Goal: Information Seeking & Learning: Learn about a topic

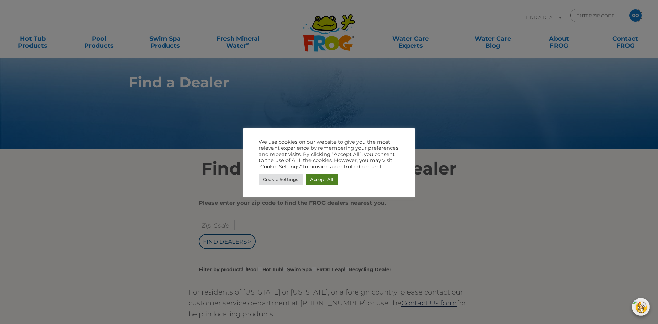
click at [326, 178] on link "Accept All" at bounding box center [322, 179] width 32 height 11
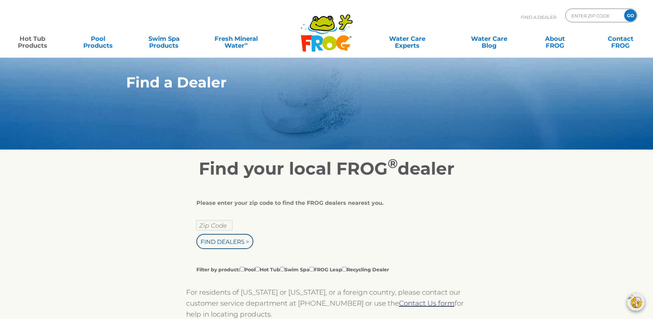
click at [39, 41] on link "Hot Tub Products" at bounding box center [32, 39] width 51 height 14
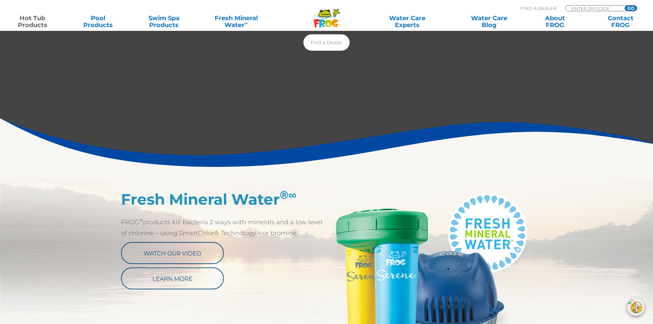
scroll to position [274, 0]
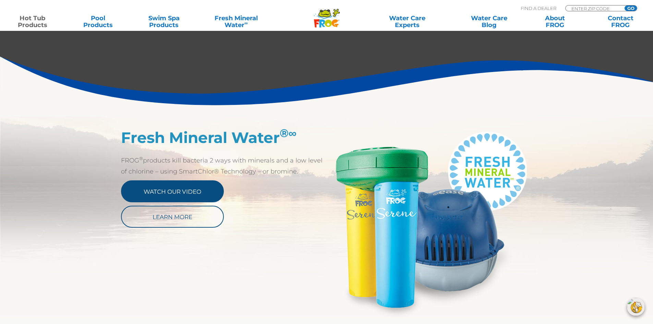
click at [177, 188] on link "Watch Our Video" at bounding box center [172, 191] width 103 height 22
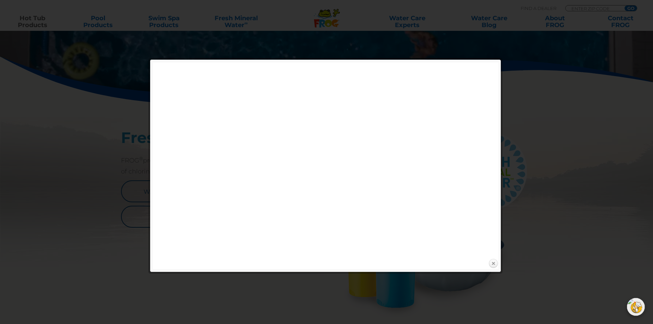
click at [494, 265] on link "Close" at bounding box center [493, 263] width 10 height 10
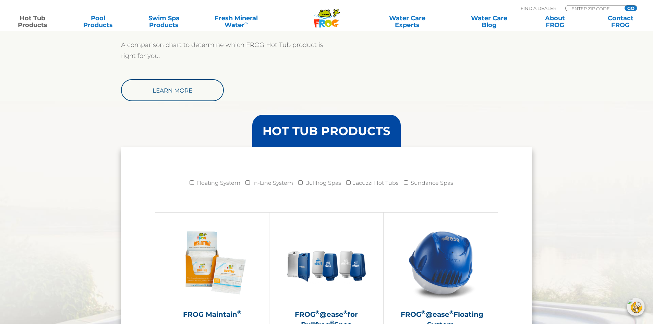
scroll to position [720, 0]
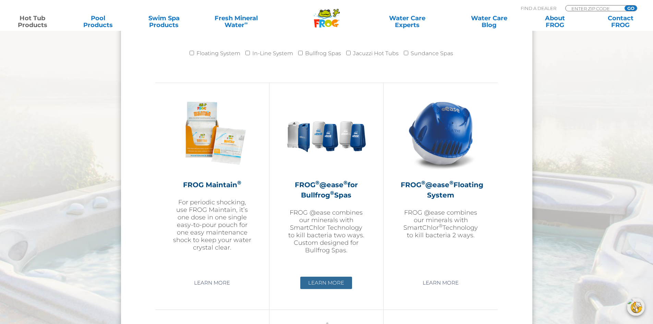
click at [325, 282] on link "Learn More" at bounding box center [326, 283] width 52 height 12
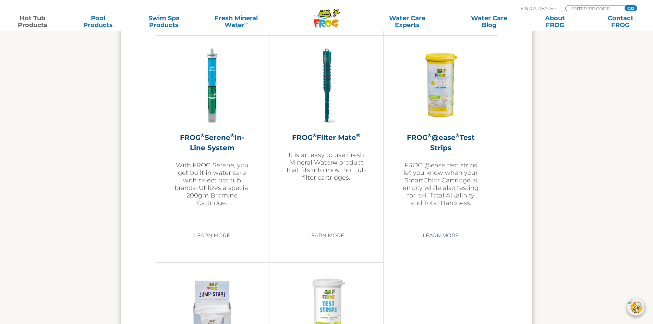
scroll to position [1611, 0]
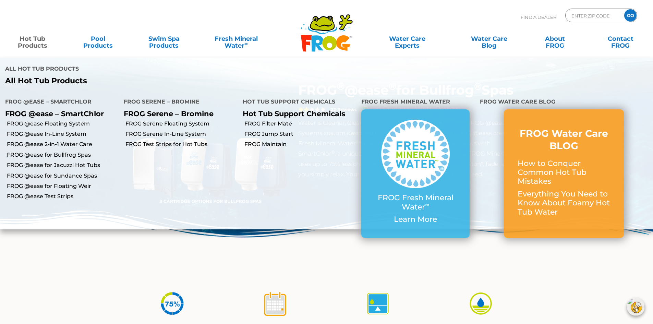
click at [34, 46] on link "Hot Tub Products" at bounding box center [32, 39] width 51 height 14
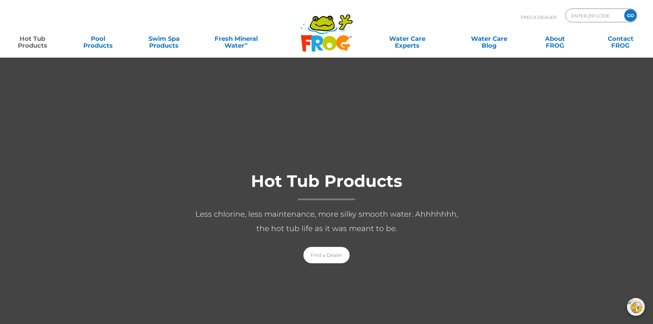
click at [35, 43] on link "Hot Tub Products" at bounding box center [32, 39] width 51 height 14
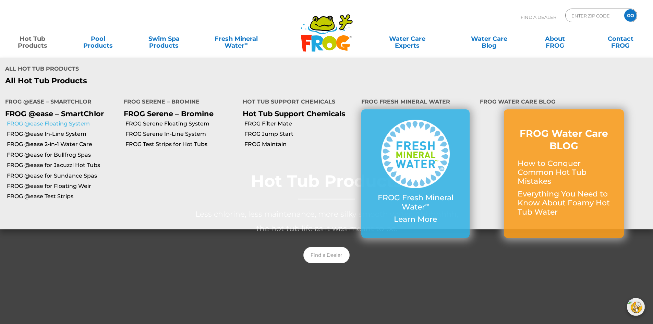
click at [65, 123] on link "FROG @ease Floating System" at bounding box center [63, 124] width 112 height 8
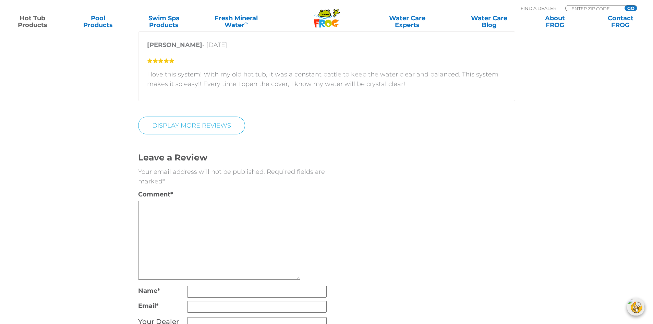
scroll to position [1440, 0]
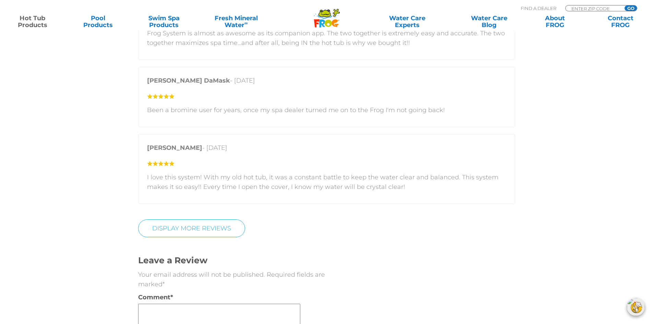
drag, startPoint x: 219, startPoint y: 216, endPoint x: 204, endPoint y: 231, distance: 21.8
drag, startPoint x: 204, startPoint y: 231, endPoint x: 185, endPoint y: 221, distance: 21.6
click at [185, 221] on link "Display More Reviews" at bounding box center [191, 228] width 107 height 18
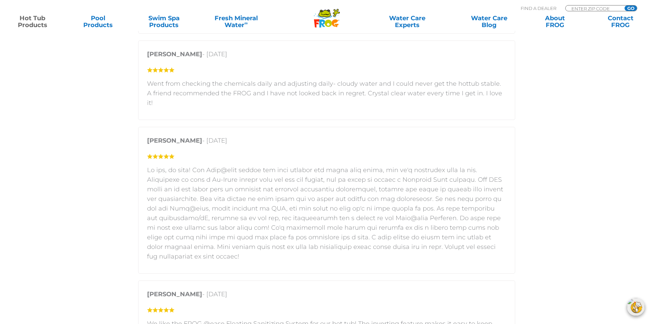
scroll to position [1611, 0]
